Goal: Find specific page/section

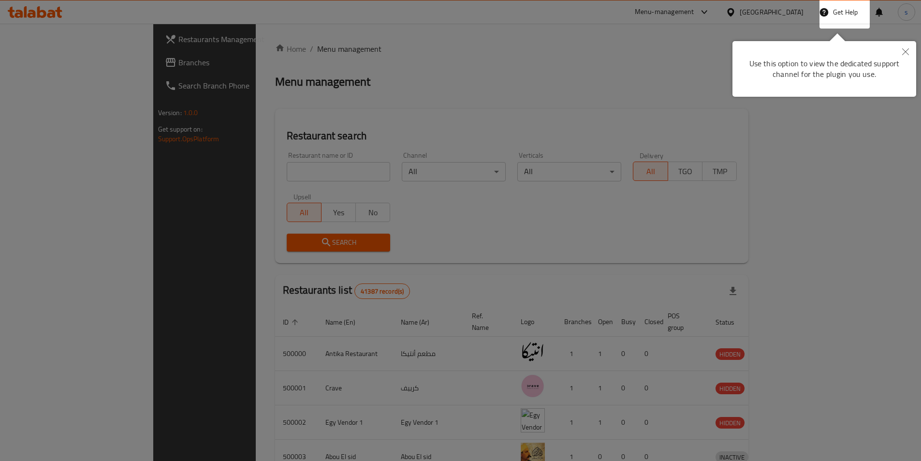
click at [910, 49] on button "Close" at bounding box center [905, 52] width 21 height 22
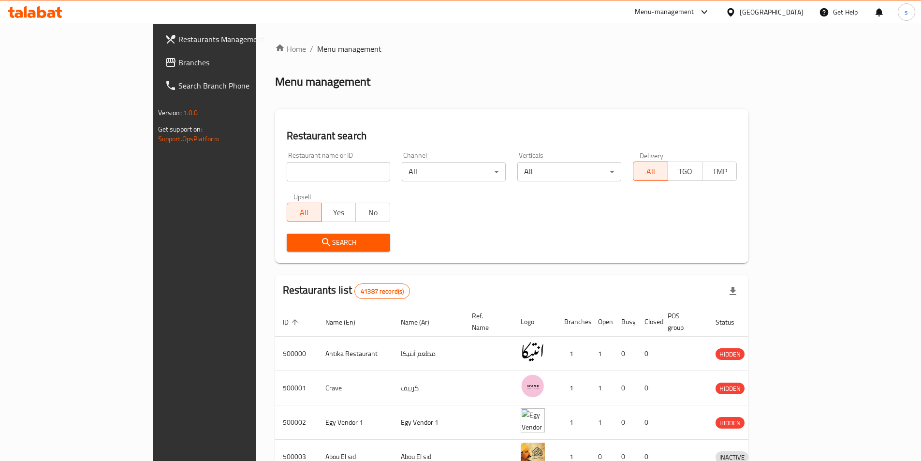
click at [794, 12] on div "[GEOGRAPHIC_DATA]" at bounding box center [771, 12] width 64 height 11
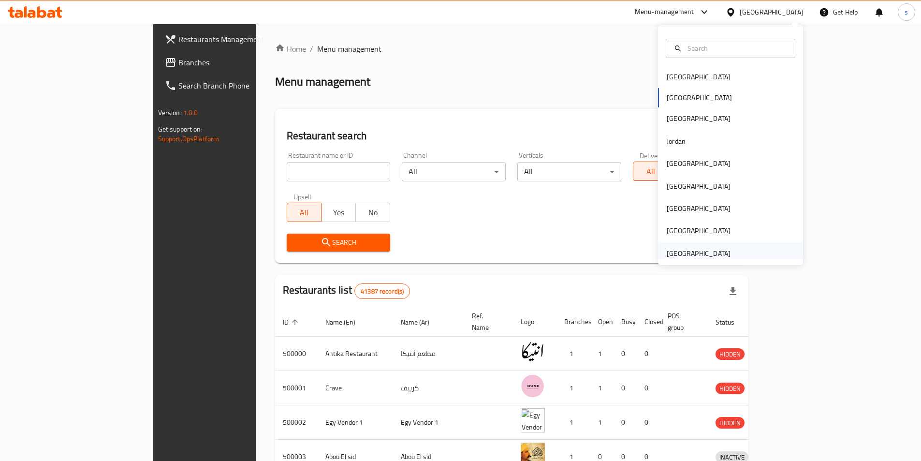
click at [679, 257] on div "[GEOGRAPHIC_DATA]" at bounding box center [698, 253] width 64 height 11
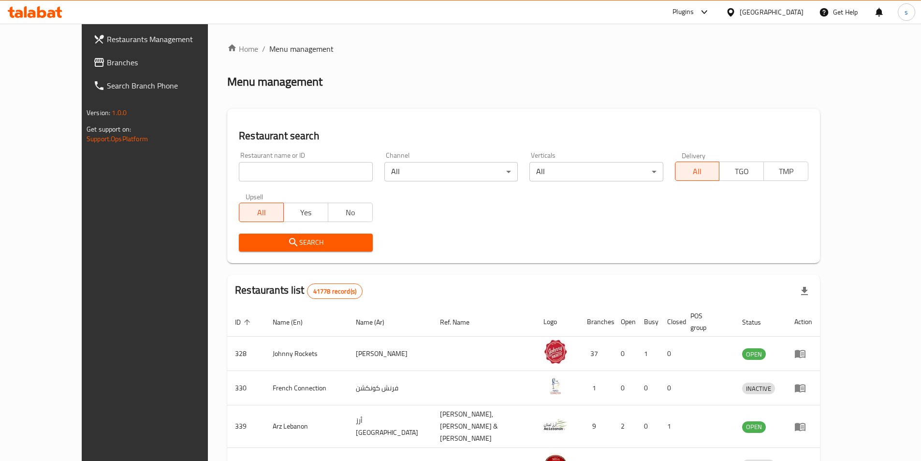
click at [107, 60] on span "Branches" at bounding box center [167, 63] width 121 height 12
